Goal: Transaction & Acquisition: Purchase product/service

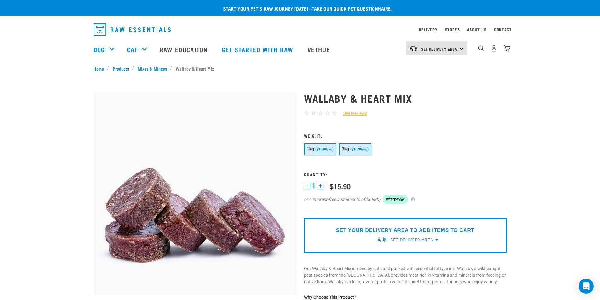
click at [360, 151] on span "($15.30/kg)" at bounding box center [359, 149] width 18 height 4
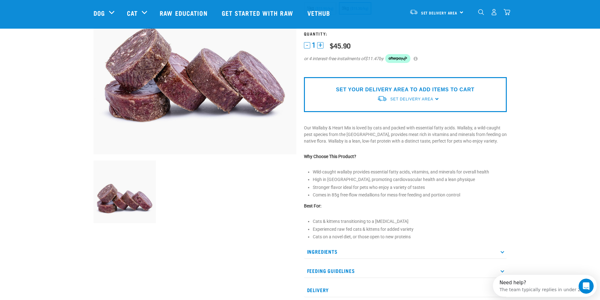
scroll to position [157, 0]
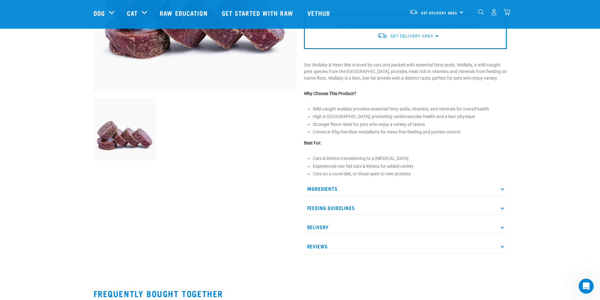
click at [504, 226] on p "Delivery" at bounding box center [405, 227] width 203 height 14
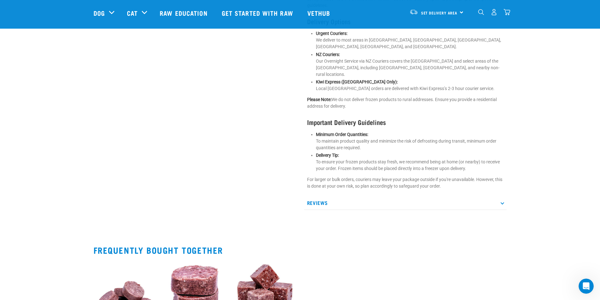
scroll to position [441, 0]
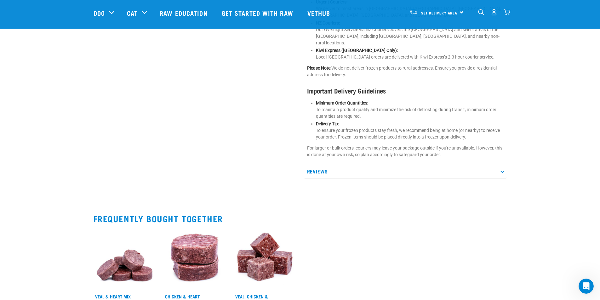
click at [503, 166] on p "Reviews" at bounding box center [405, 171] width 203 height 14
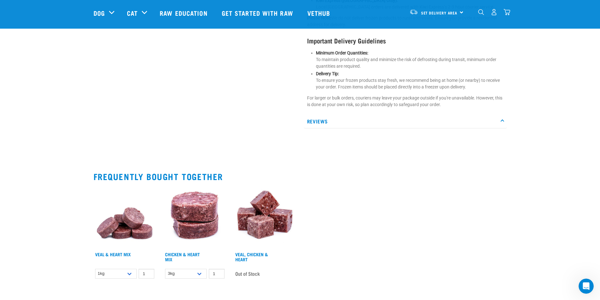
scroll to position [566, 0]
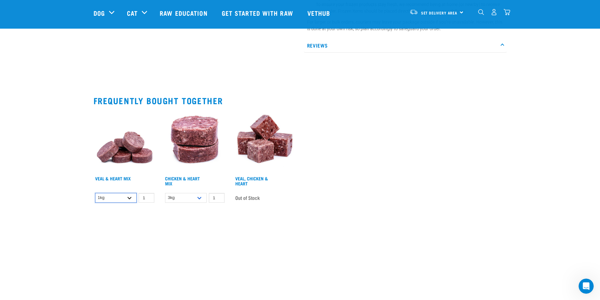
click at [127, 193] on select "1kg 3kg" at bounding box center [116, 198] width 42 height 10
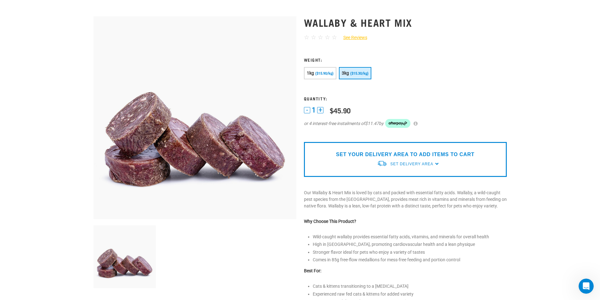
scroll to position [0, 0]
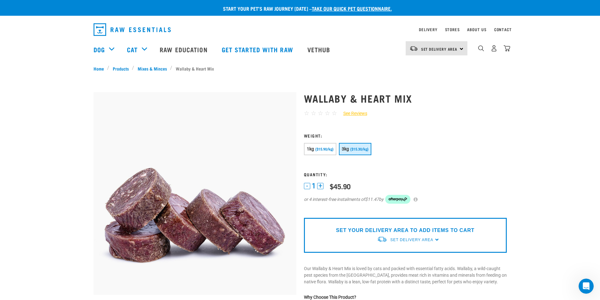
click at [359, 112] on link "See Reviews" at bounding box center [352, 113] width 30 height 7
click at [347, 149] on span "3kg" at bounding box center [345, 148] width 8 height 5
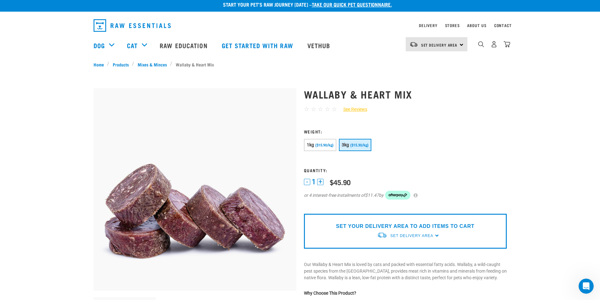
scroll to position [94, 0]
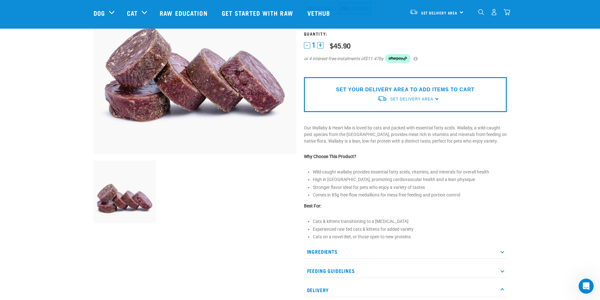
click at [437, 101] on div "SET YOUR DELIVERY AREA TO ADD ITEMS TO CART Set Delivery Area North Island Sout…" at bounding box center [405, 94] width 203 height 35
click at [436, 98] on div "SET YOUR DELIVERY AREA TO ADD ITEMS TO CART Set Delivery Area North Island Sout…" at bounding box center [405, 94] width 203 height 35
click at [404, 98] on span "Set Delivery Area" at bounding box center [411, 99] width 43 height 4
click at [394, 113] on link "[GEOGRAPHIC_DATA]" at bounding box center [408, 114] width 63 height 10
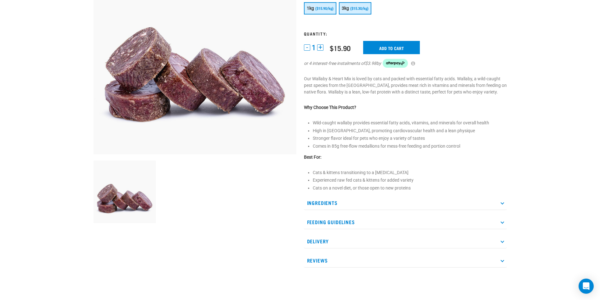
click at [362, 4] on button "3kg ($15.30/kg)" at bounding box center [355, 8] width 32 height 12
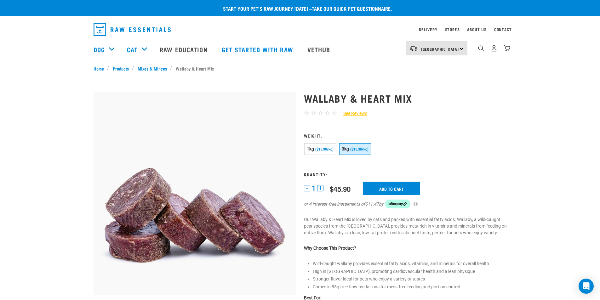
click at [182, 69] on li "Wallaby & Heart Mix" at bounding box center [193, 68] width 47 height 7
click at [460, 47] on div "North Island North Island South Island" at bounding box center [436, 48] width 62 height 14
click at [453, 30] on link "Stores" at bounding box center [452, 29] width 15 height 2
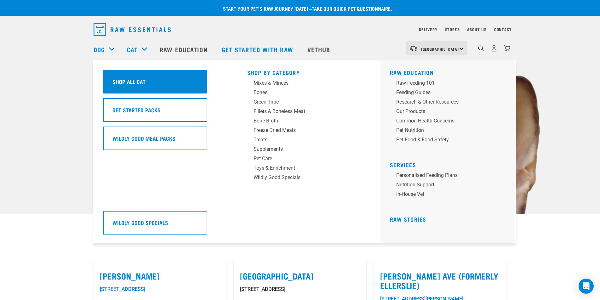
click at [131, 80] on h5 "Shop All Cat" at bounding box center [128, 81] width 33 height 8
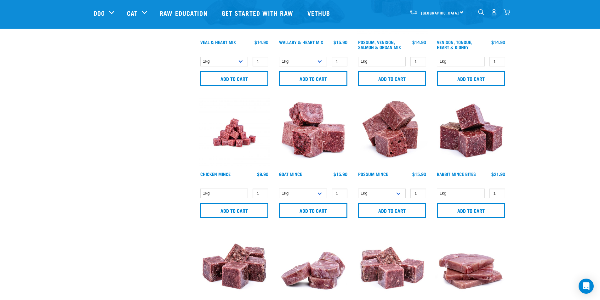
scroll to position [441, 0]
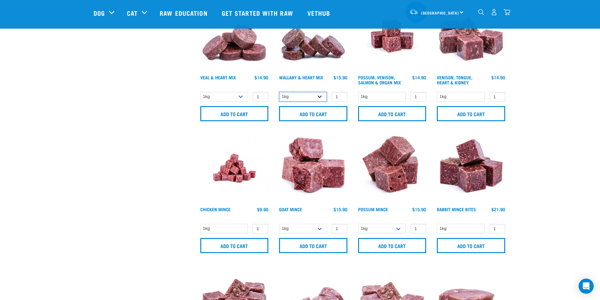
click at [320, 94] on select "1kg 3kg" at bounding box center [303, 97] width 48 height 10
select select "767"
click at [279, 92] on select "1kg 3kg" at bounding box center [303, 97] width 48 height 10
click at [320, 115] on input "Add to cart" at bounding box center [313, 113] width 68 height 15
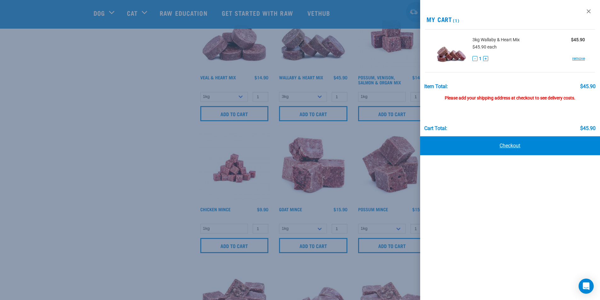
click at [511, 145] on link "Checkout" at bounding box center [510, 145] width 180 height 19
click at [508, 145] on link "Checkout" at bounding box center [510, 145] width 180 height 19
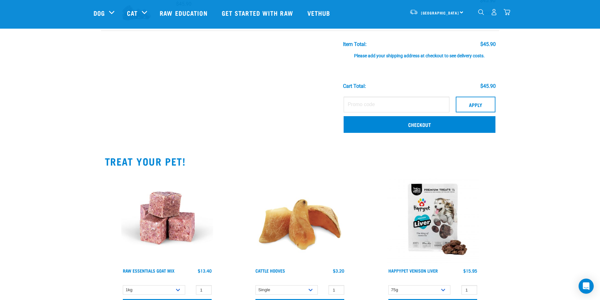
scroll to position [63, 0]
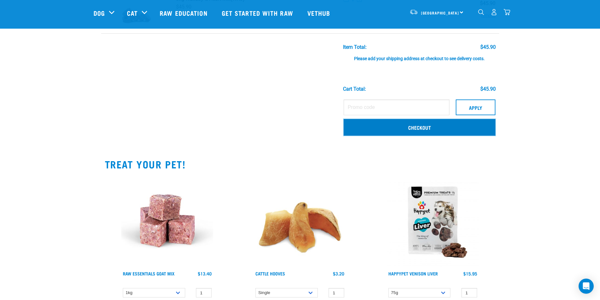
click at [418, 127] on link "Checkout" at bounding box center [419, 127] width 152 height 16
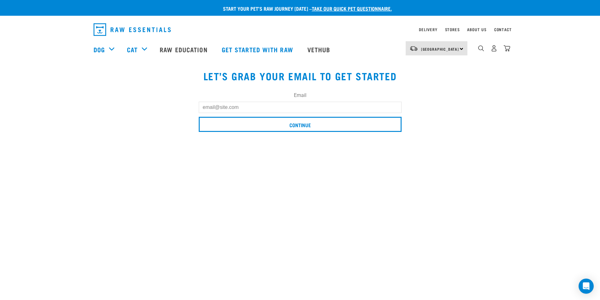
click at [255, 105] on input "Email" at bounding box center [300, 107] width 203 height 11
type input "[PERSON_NAME][EMAIL_ADDRESS][PERSON_NAME][DOMAIN_NAME]"
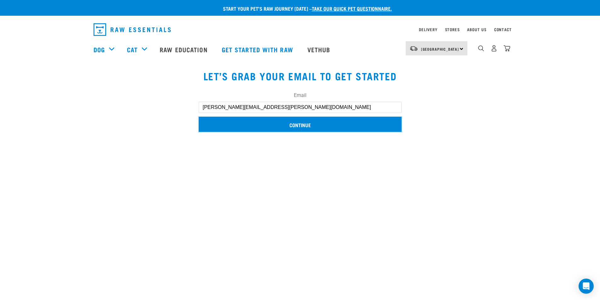
click at [298, 124] on input "Continue" at bounding box center [300, 124] width 203 height 15
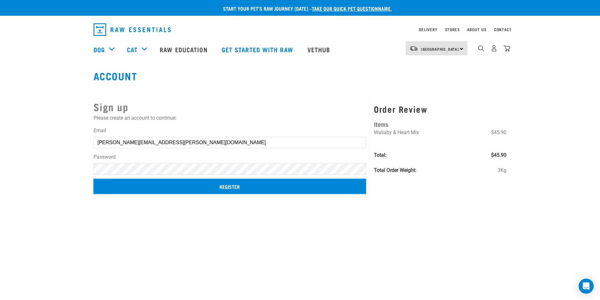
click at [238, 184] on input "Register" at bounding box center [229, 186] width 273 height 15
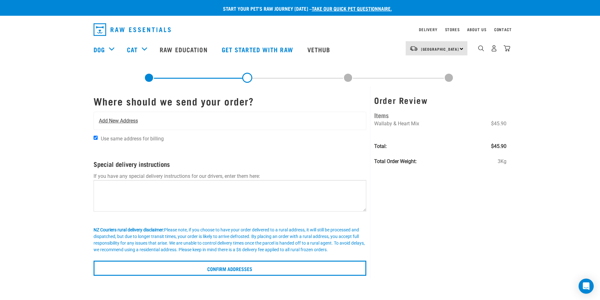
click at [109, 116] on div "Add New Address" at bounding box center [230, 121] width 272 height 18
click at [106, 123] on span "Add New Address" at bounding box center [118, 121] width 39 height 8
click at [115, 122] on span "Add New Address" at bounding box center [118, 121] width 39 height 8
click at [109, 120] on span "Add New Address" at bounding box center [118, 121] width 39 height 8
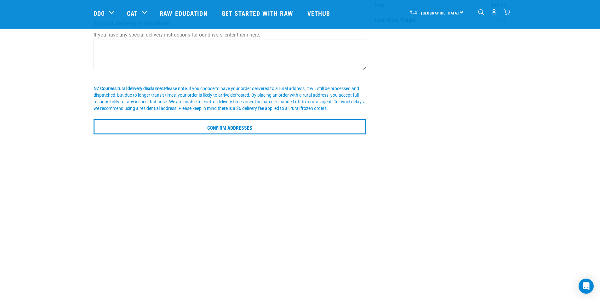
scroll to position [126, 0]
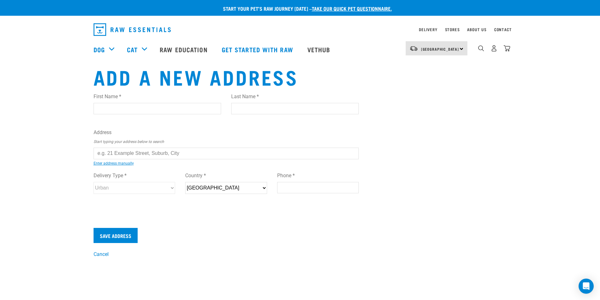
click at [168, 113] on input "First Name *" at bounding box center [156, 108] width 127 height 11
type input "KIM"
click at [276, 107] on input "Last Name *" at bounding box center [294, 108] width 127 height 11
type input "EDWARDS"
click at [138, 153] on input "text" at bounding box center [225, 153] width 265 height 11
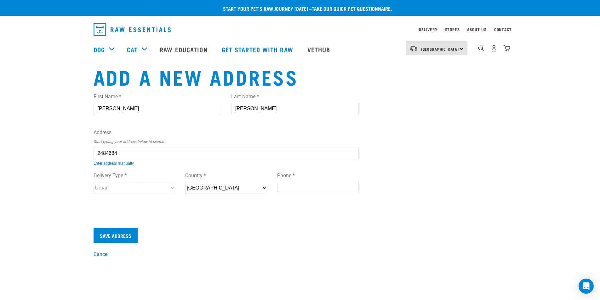
click at [100, 158] on ul "8 Redfern Street, Northwood, Christchurch 8051 8 Redfern Lane, Glenfield, Auckl…" at bounding box center [100, 158] width 0 height 0
type input "8 Redfern Lane, Glenfield, Auckland 0629"
type input "8 Redfern Lane"
type input "Glenfield"
type input "Auckland"
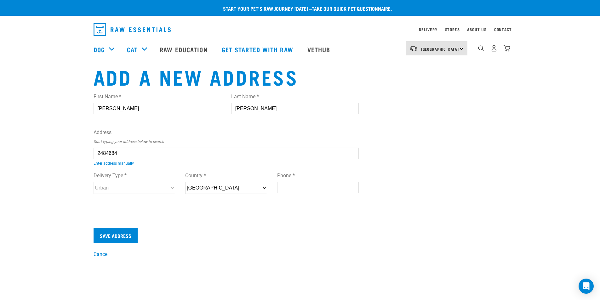
select select "AUK"
type input "0629"
select select "Urban"
type input "8 Redfern Lane, Glenfield, Auckland 0629"
click at [288, 186] on input "Phone *" at bounding box center [318, 187] width 82 height 11
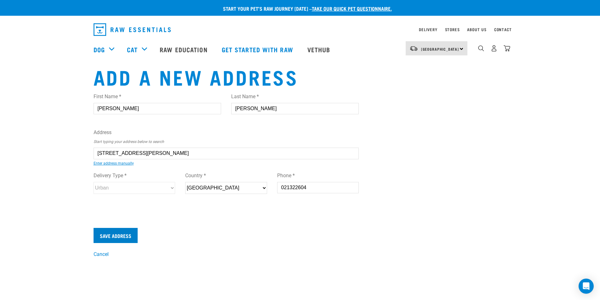
type input "021322604"
click at [116, 234] on input "Save Address" at bounding box center [115, 235] width 44 height 15
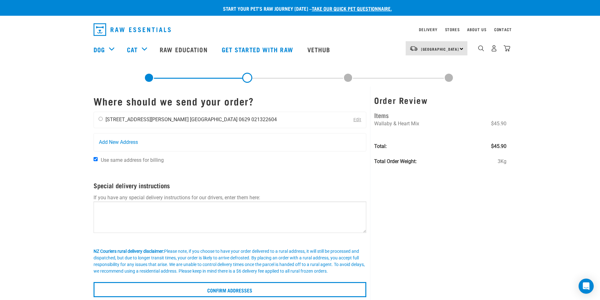
click at [101, 119] on input "radio" at bounding box center [101, 119] width 4 height 4
radio input "true"
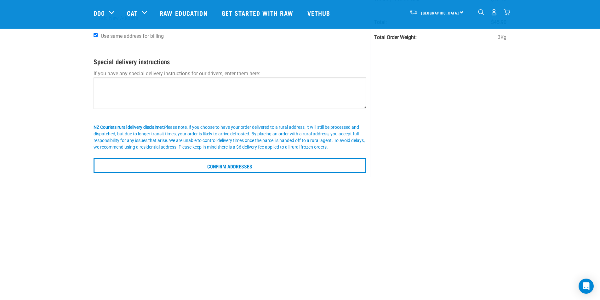
scroll to position [94, 0]
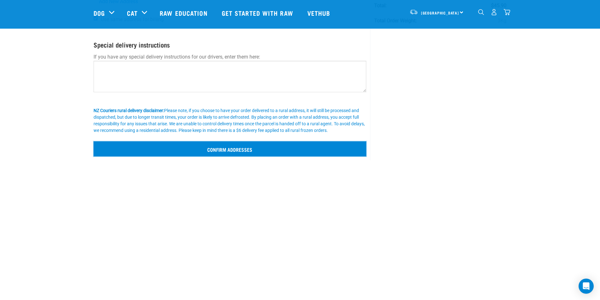
click at [230, 150] on input "Confirm addresses" at bounding box center [229, 148] width 273 height 15
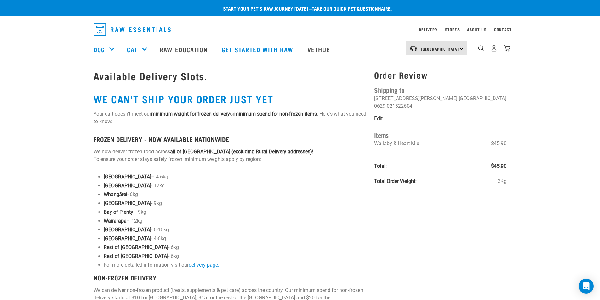
click at [376, 115] on link "Edit" at bounding box center [378, 118] width 8 height 6
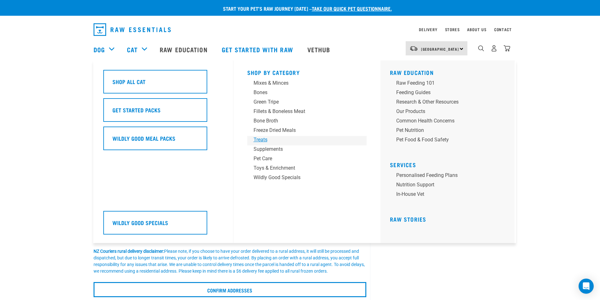
click at [259, 139] on div "Treats" at bounding box center [302, 140] width 98 height 8
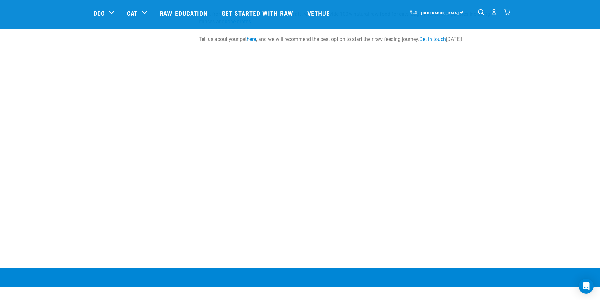
scroll to position [724, 0]
